Goal: Information Seeking & Learning: Learn about a topic

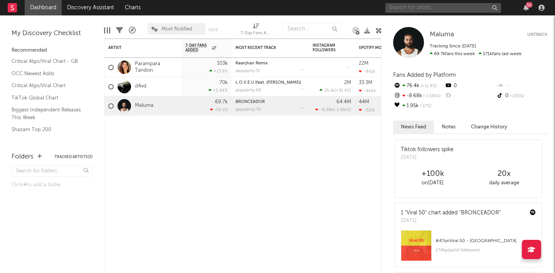
click at [421, 5] on input "text" at bounding box center [443, 8] width 116 height 10
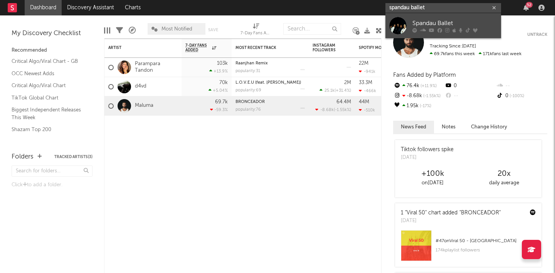
type input "spandau ballet"
click at [442, 24] on div "Spandau Ballet" at bounding box center [454, 22] width 85 height 9
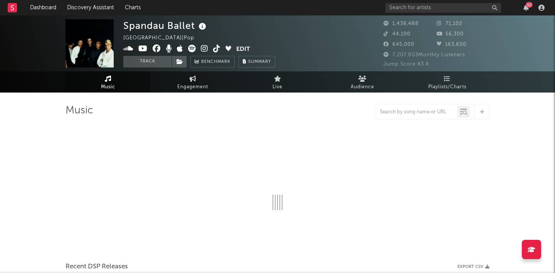
select select "6m"
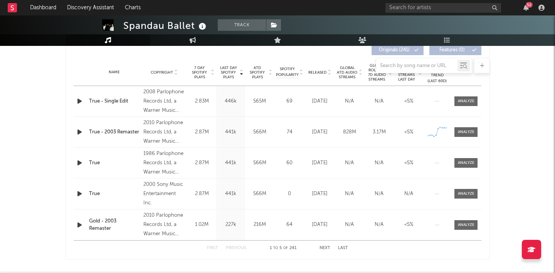
scroll to position [301, 0]
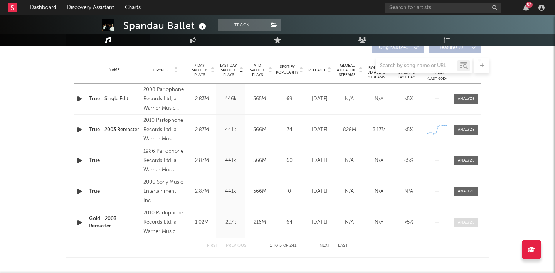
click at [467, 221] on div at bounding box center [466, 223] width 17 height 6
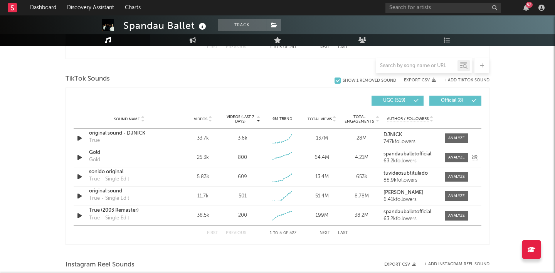
scroll to position [873, 0]
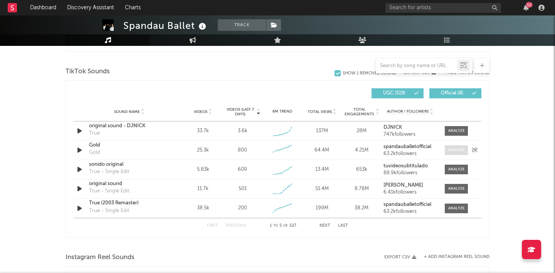
click at [455, 148] on div at bounding box center [456, 150] width 17 height 6
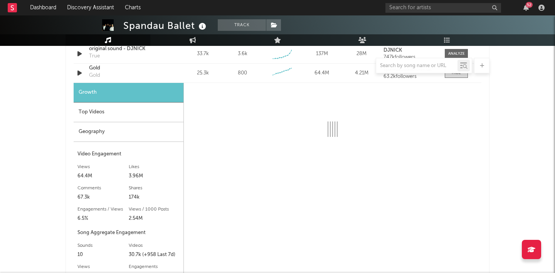
scroll to position [946, 0]
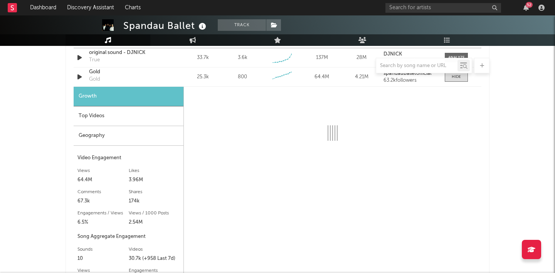
select select "6m"
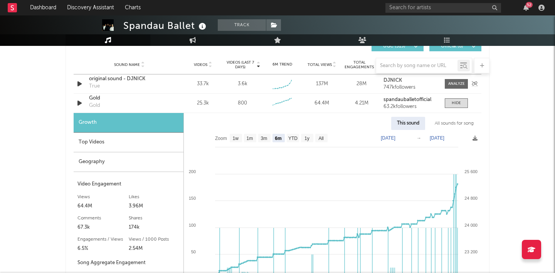
scroll to position [944, 0]
